Goal: Communication & Community: Share content

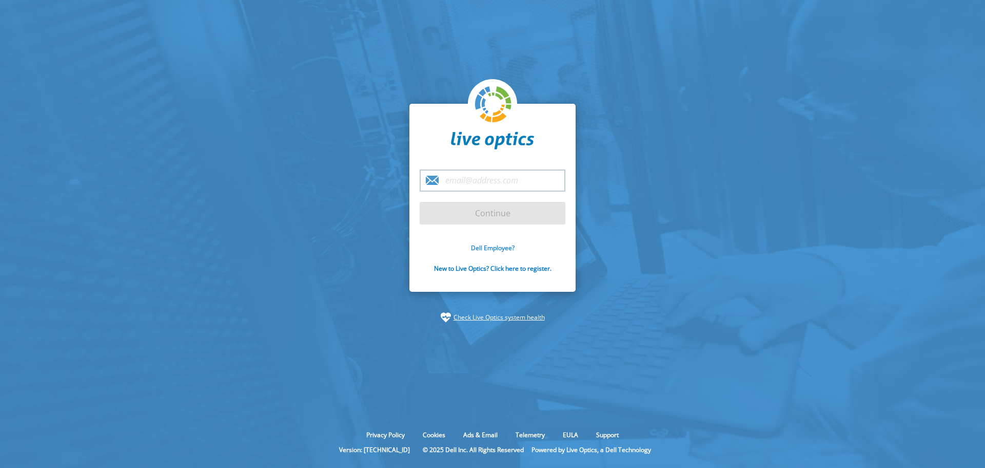
click at [498, 247] on link "Dell Employee?" at bounding box center [493, 247] width 44 height 9
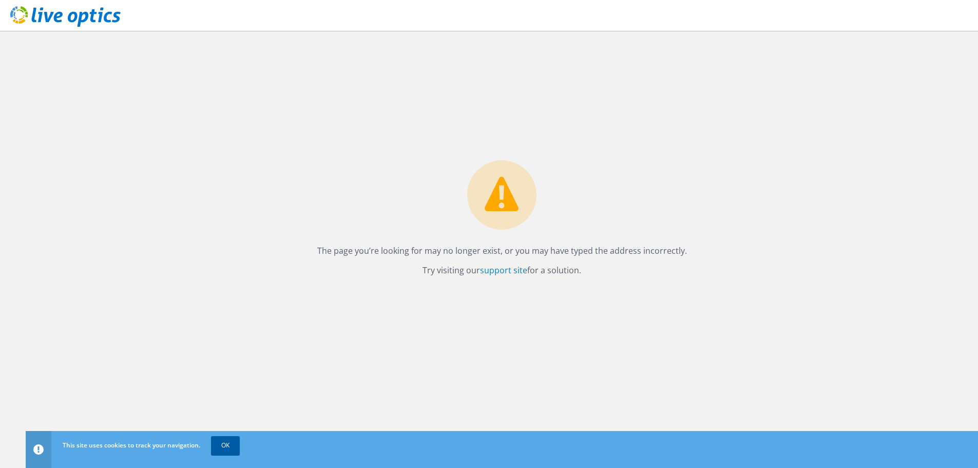
click at [230, 441] on link "OK" at bounding box center [225, 445] width 29 height 18
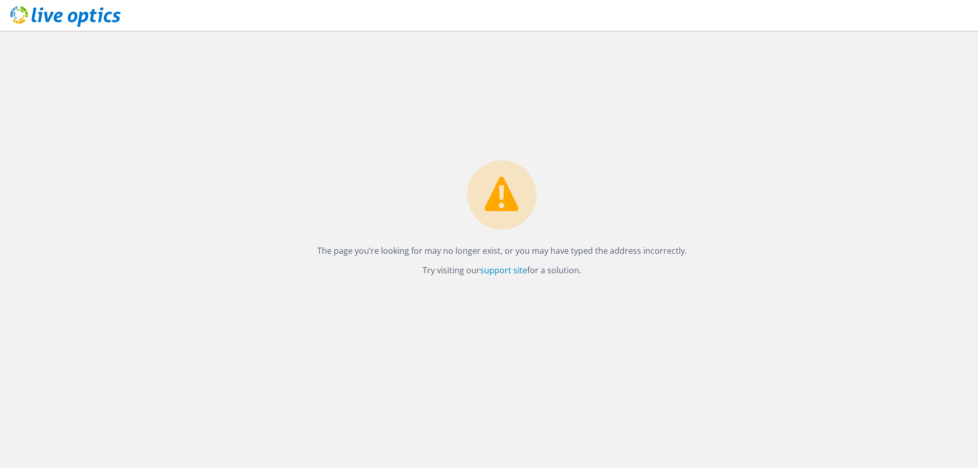
click at [63, 24] on icon at bounding box center [65, 16] width 110 height 21
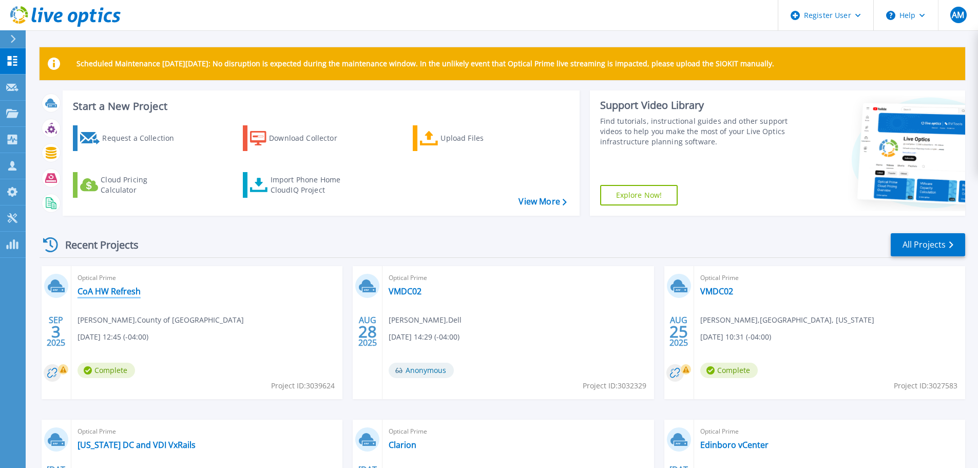
click at [102, 291] on link "CoA HW Refresh" at bounding box center [108, 291] width 63 height 10
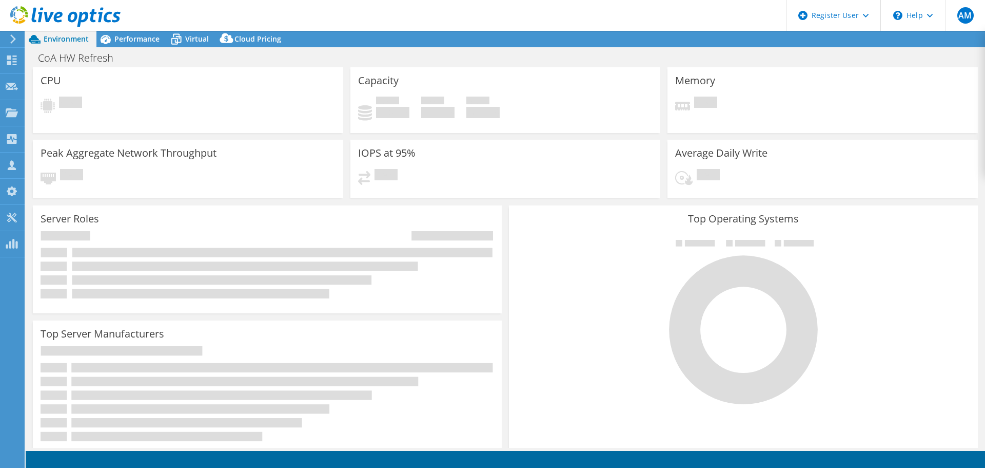
select select "USD"
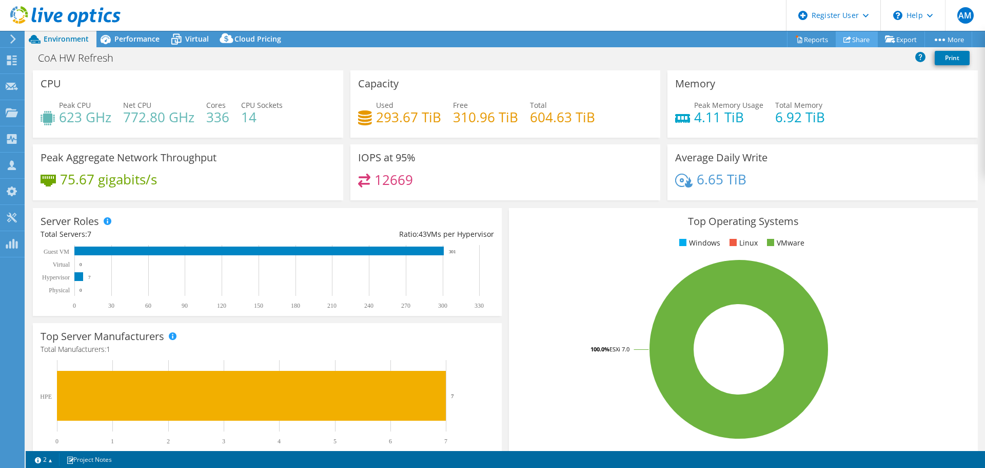
click at [856, 40] on link "Share" at bounding box center [857, 39] width 42 height 16
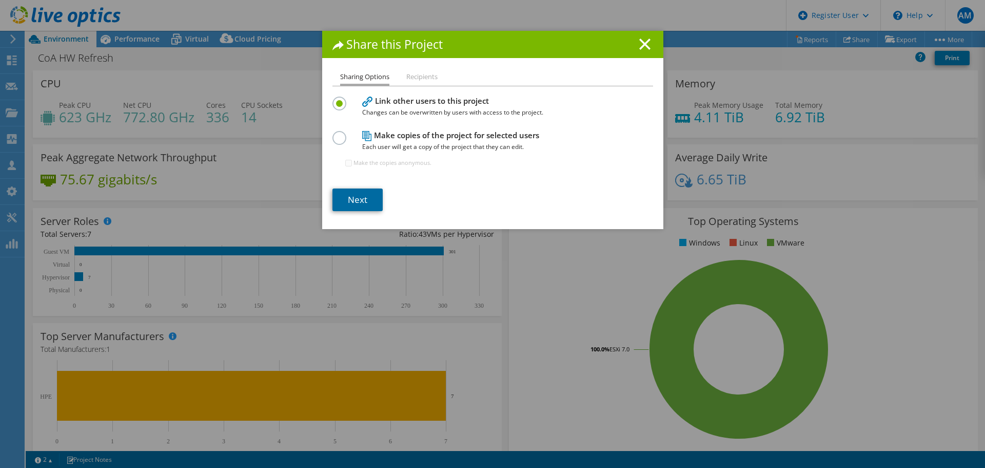
click at [351, 200] on link "Next" at bounding box center [358, 199] width 50 height 23
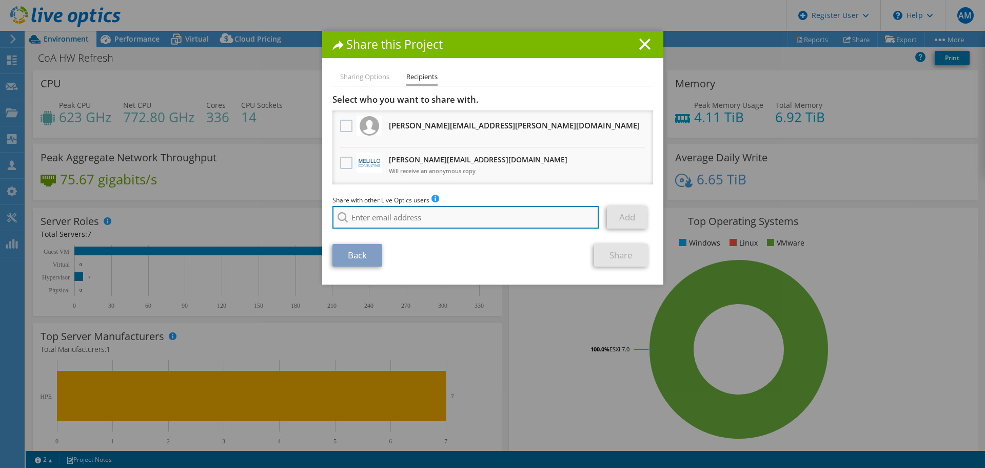
click at [385, 217] on input "search" at bounding box center [466, 217] width 267 height 23
paste input "gtaylor@advizex.com>"
type input "gtaylor@advizex.com"
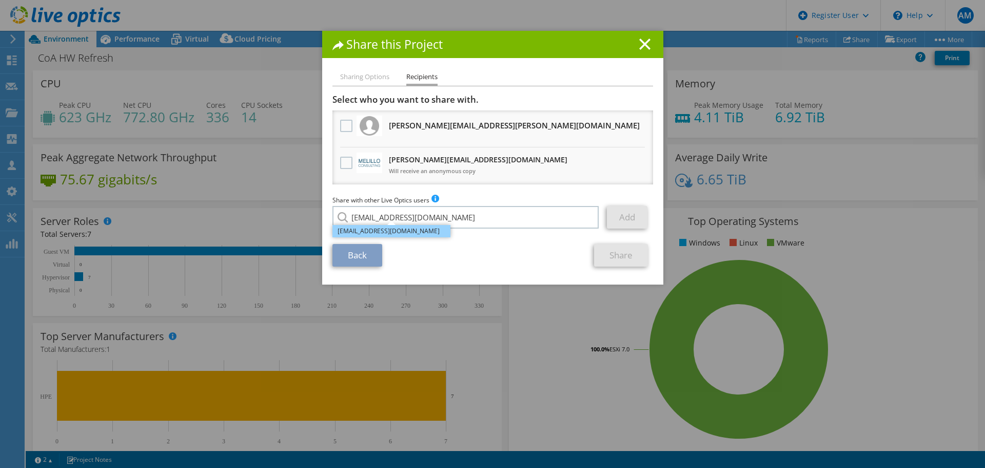
click at [389, 230] on li "gtaylor@advizex.com" at bounding box center [392, 231] width 118 height 12
click at [614, 218] on link "Add" at bounding box center [627, 217] width 41 height 23
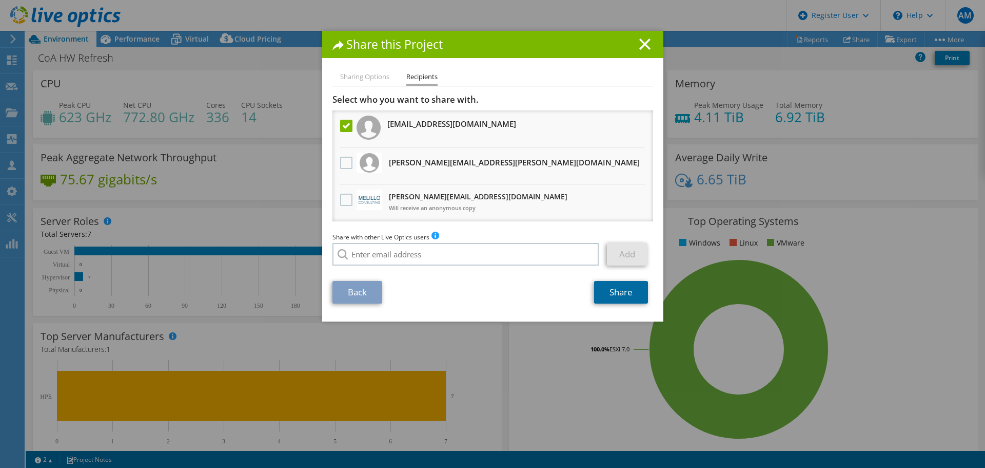
click at [621, 295] on link "Share" at bounding box center [621, 292] width 54 height 23
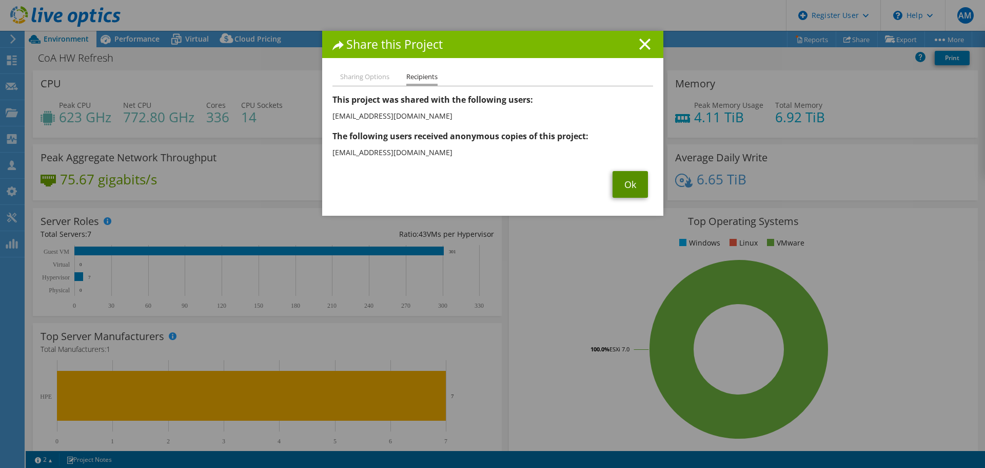
click at [619, 174] on link "Ok" at bounding box center [630, 184] width 35 height 27
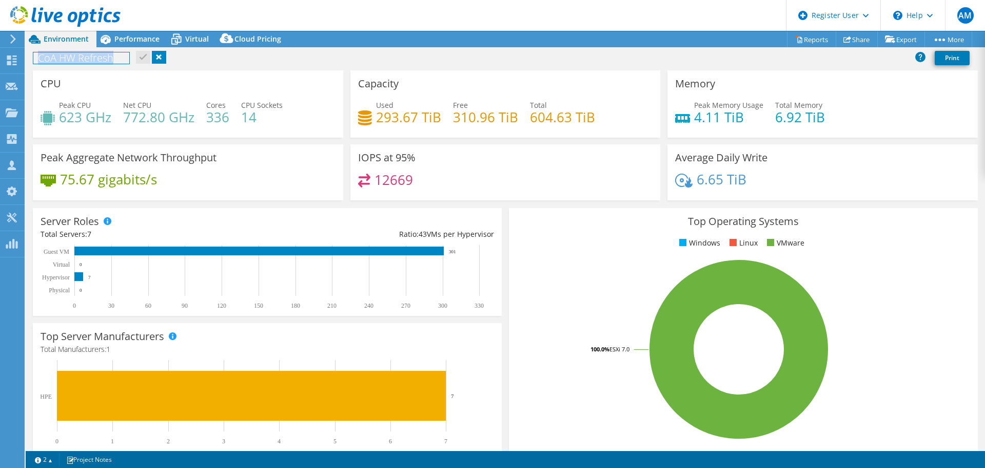
drag, startPoint x: 119, startPoint y: 60, endPoint x: 34, endPoint y: 60, distance: 84.7
click at [34, 60] on h1 "CoA HW Refresh" at bounding box center [81, 57] width 96 height 11
copy h1 "CoA HW Refresh"
